Goal: Understand process/instructions

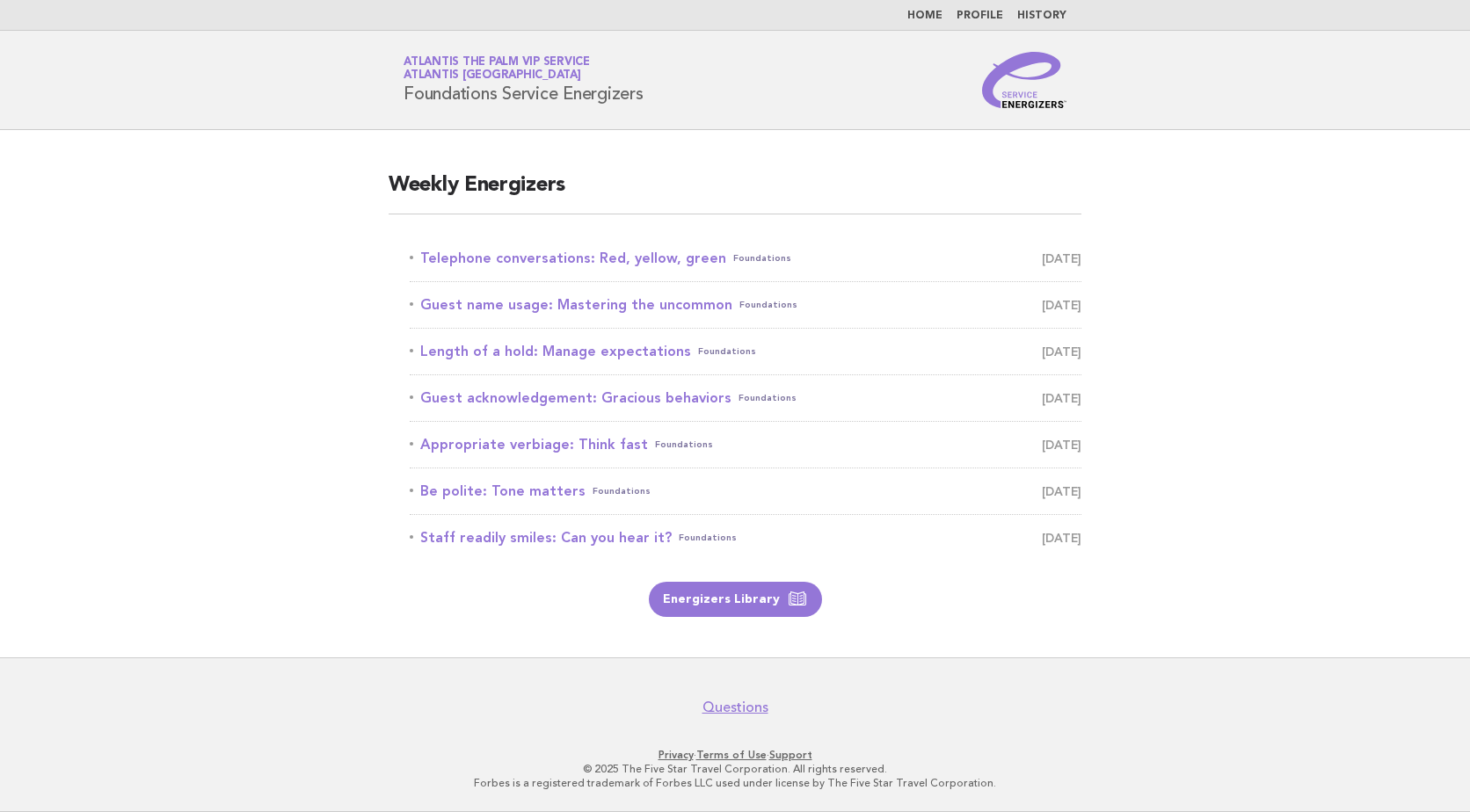
click at [253, 610] on main "Weekly Energizers Telephone conversations: Red, yellow, green Foundations [DATE…" at bounding box center [735, 394] width 1470 height 528
click at [584, 258] on link "Telephone conversations: Red, yellow, green Foundations [DATE]" at bounding box center [745, 258] width 671 height 25
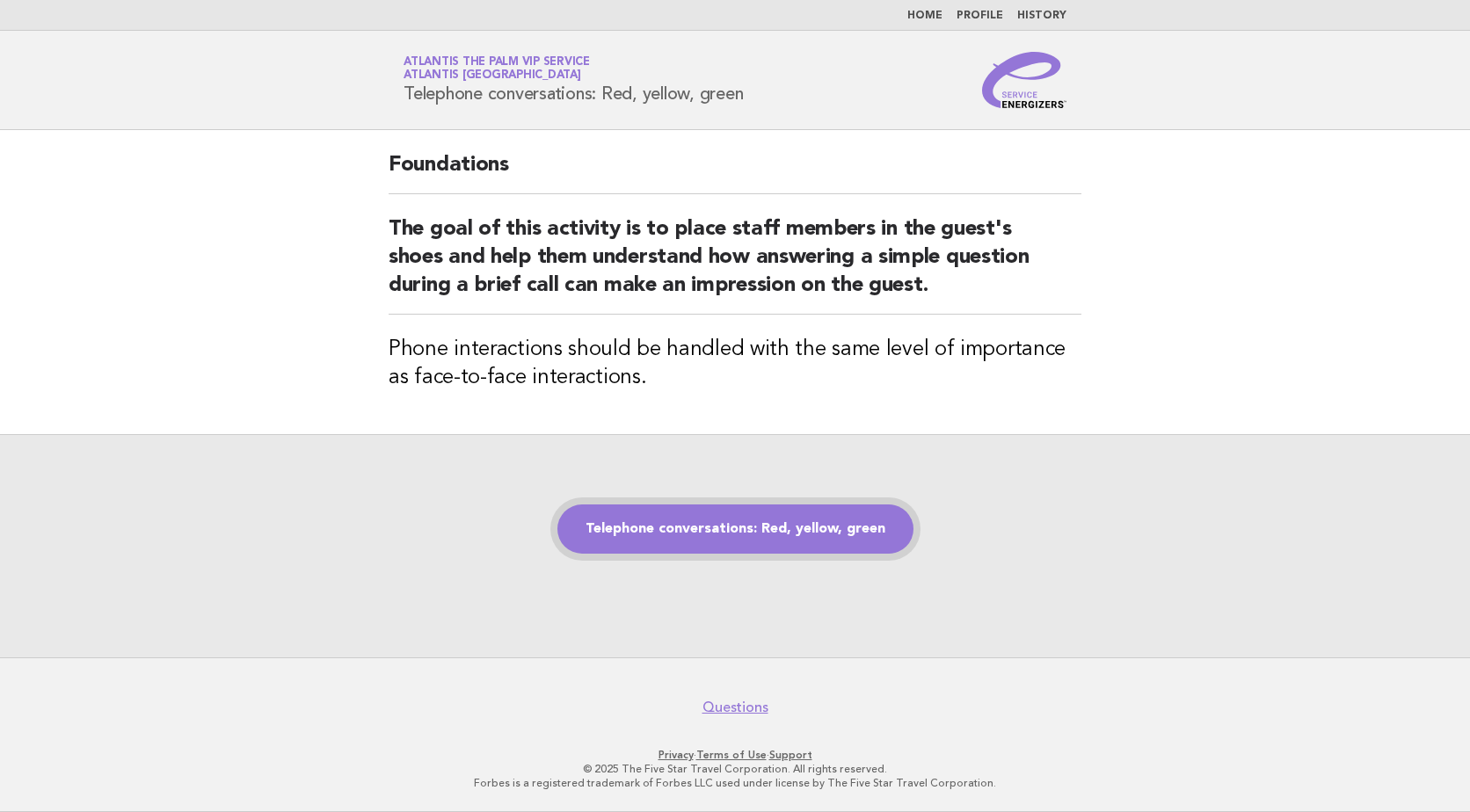
click at [800, 526] on link "Telephone conversations: Red, yellow, green" at bounding box center [735, 529] width 356 height 49
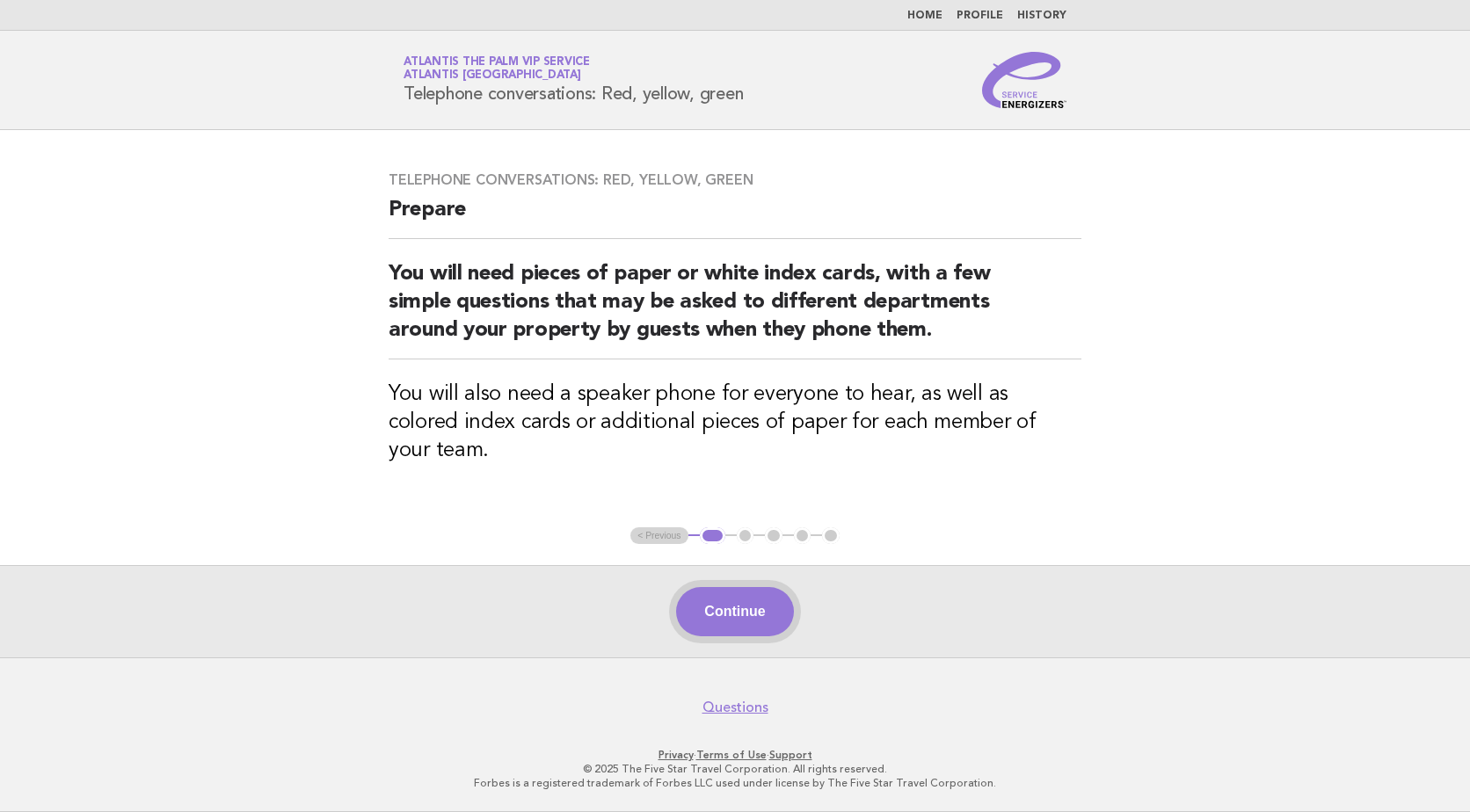
click at [761, 600] on button "Continue" at bounding box center [734, 611] width 117 height 49
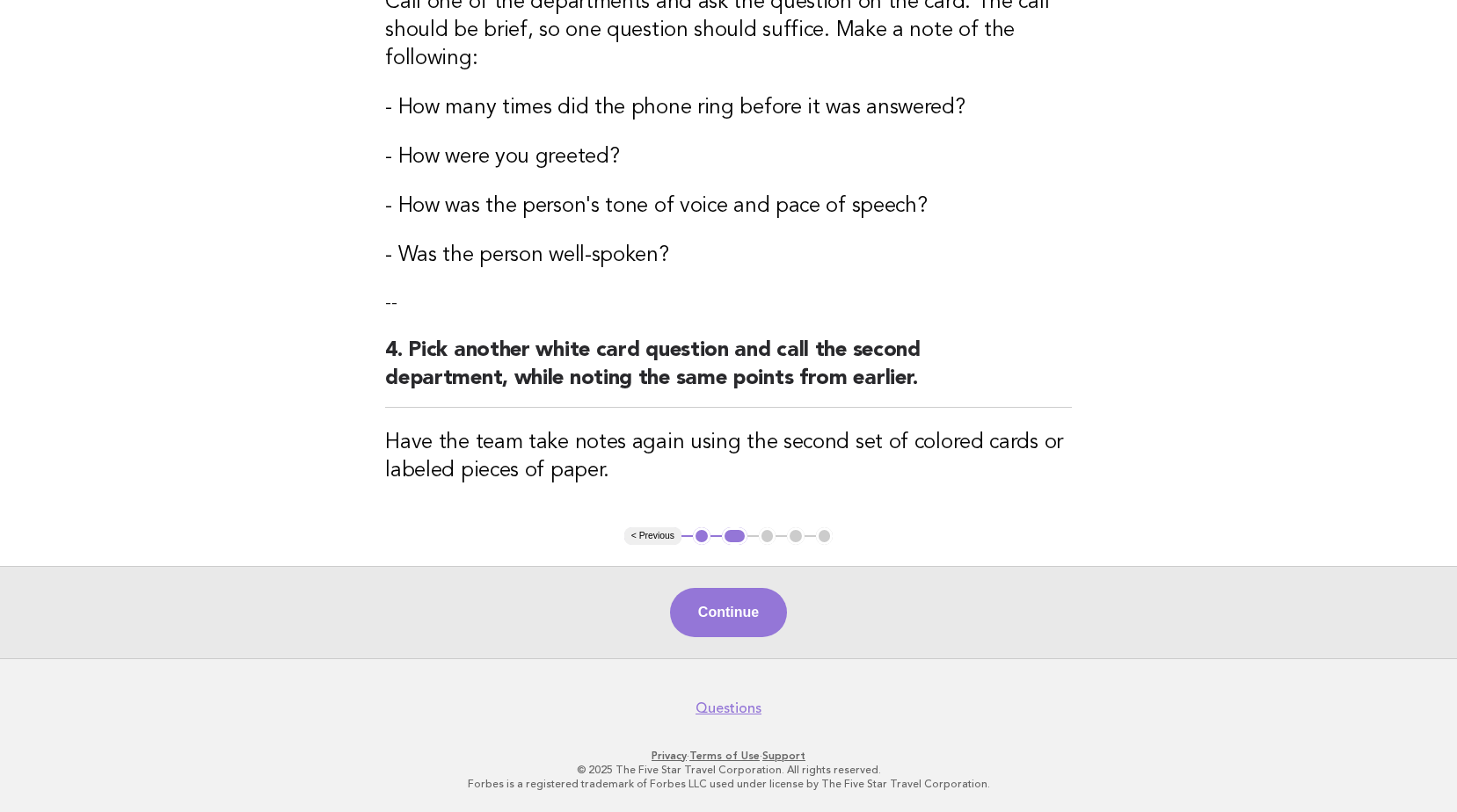
click at [737, 639] on div "Continue" at bounding box center [728, 612] width 1457 height 93
click at [745, 626] on button "Continue" at bounding box center [728, 612] width 117 height 49
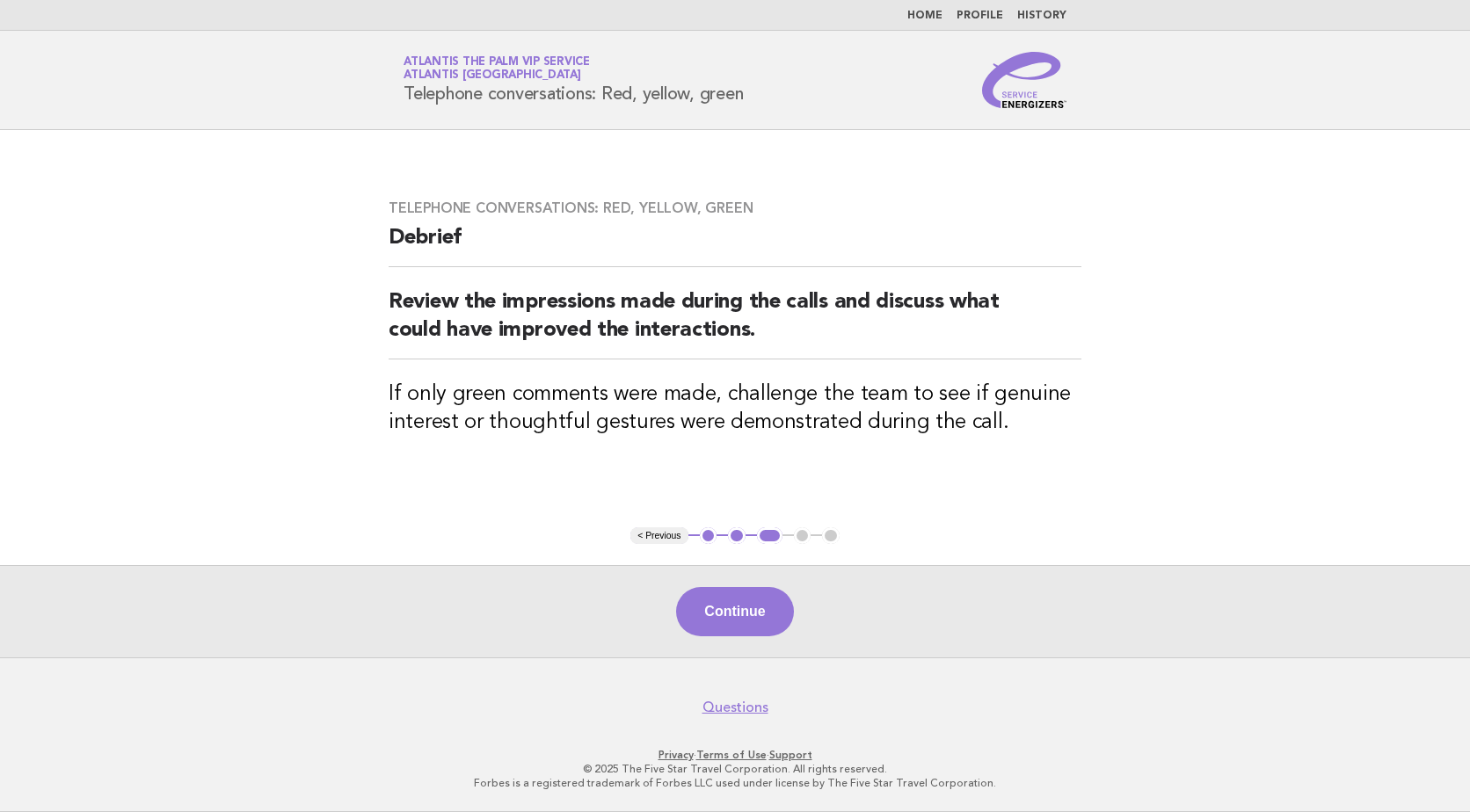
click at [746, 617] on button "Continue" at bounding box center [734, 611] width 117 height 49
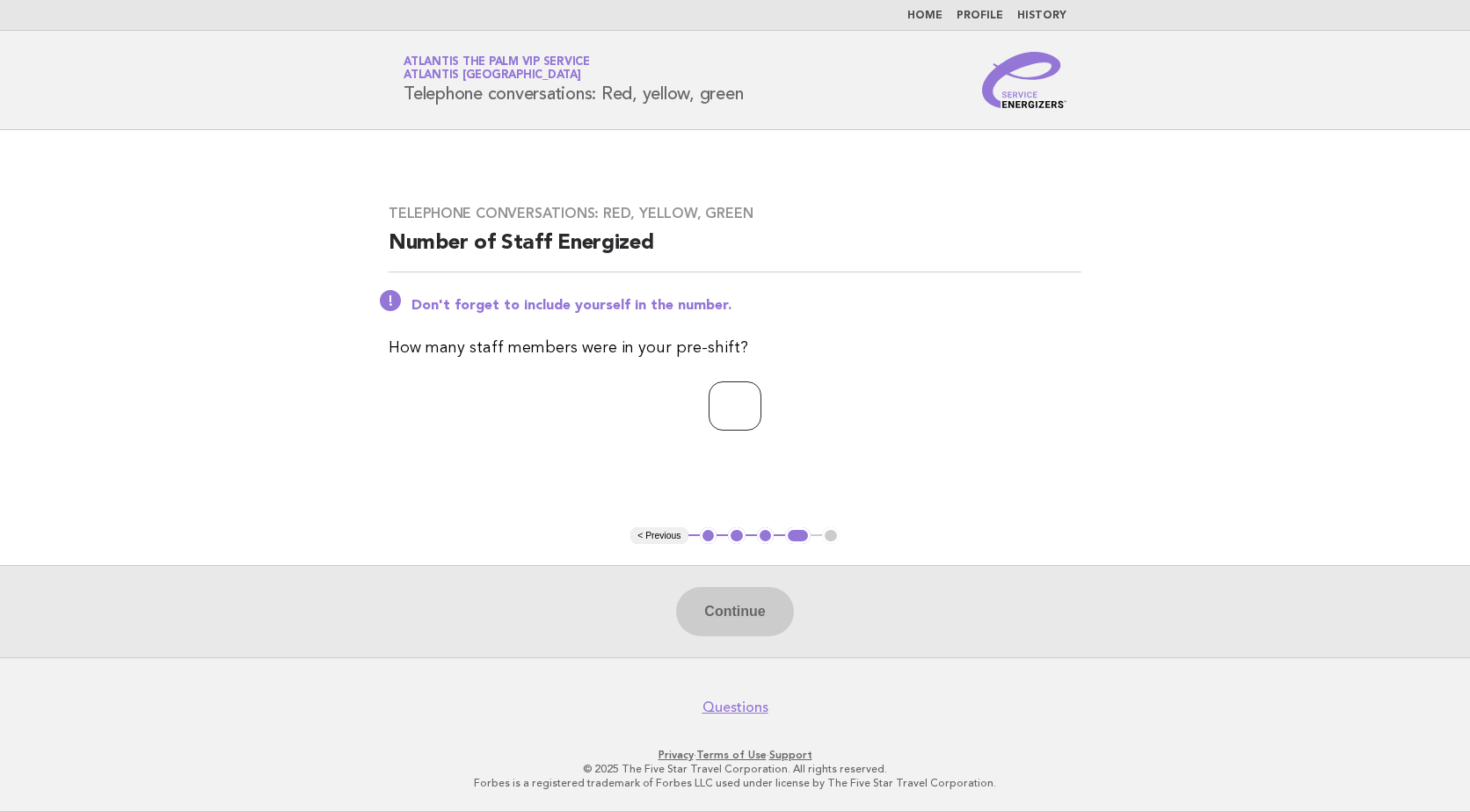
click at [720, 415] on input "number" at bounding box center [735, 406] width 53 height 49
type input "*"
click at [743, 619] on button "Continue" at bounding box center [734, 611] width 117 height 49
